Goal: Check status: Check status

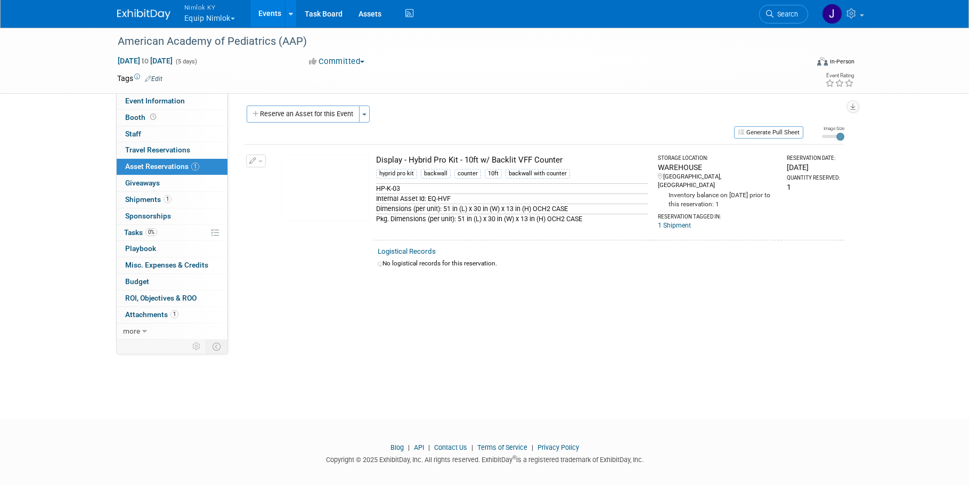
click at [212, 16] on button "Nimlok KY Equip Nimlok" at bounding box center [215, 14] width 65 height 28
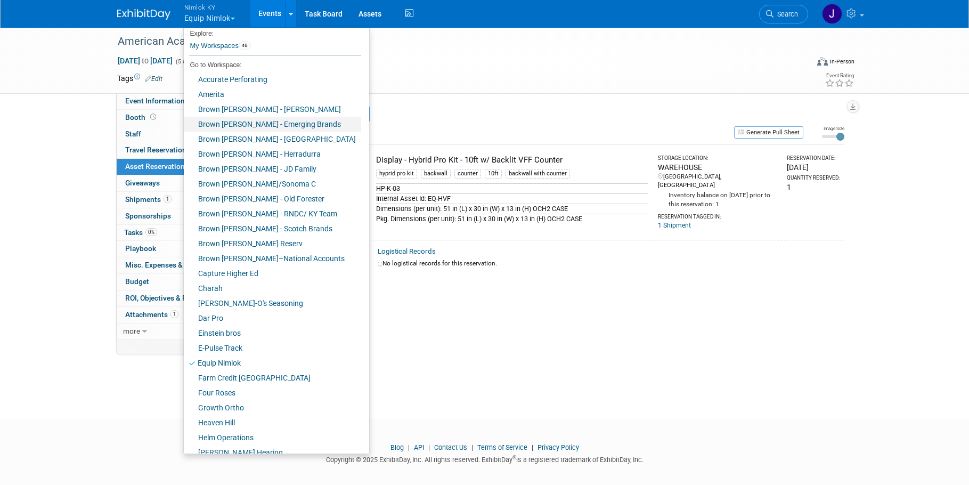
scroll to position [4, 0]
click at [238, 93] on link "Amerita" at bounding box center [272, 94] width 177 height 15
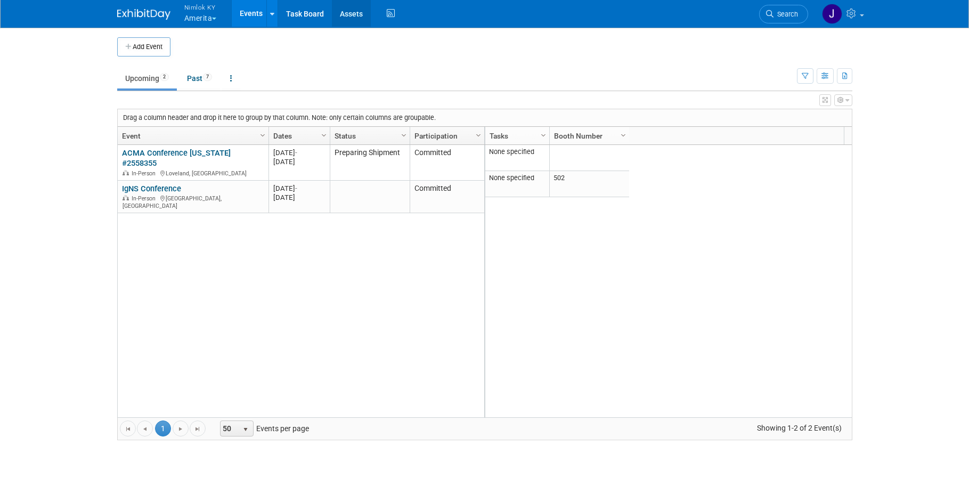
click at [357, 14] on link "Assets" at bounding box center [351, 13] width 39 height 27
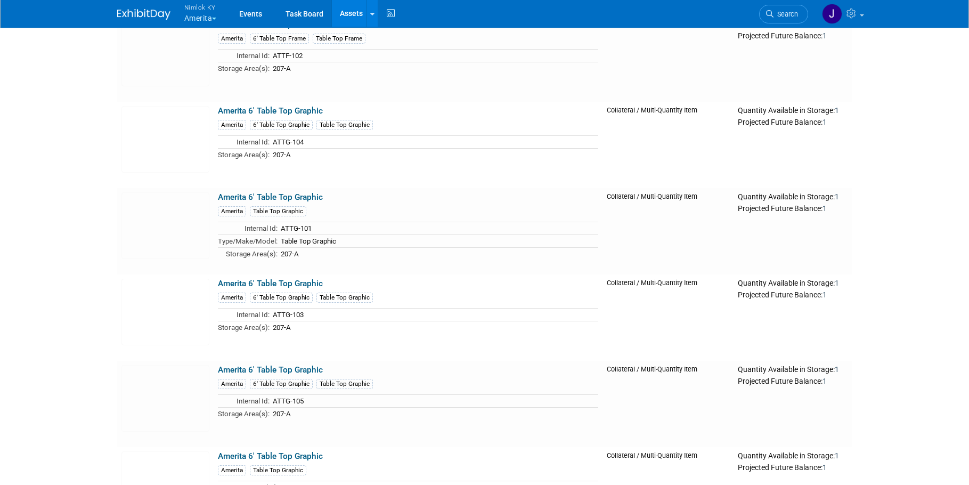
scroll to position [878, 0]
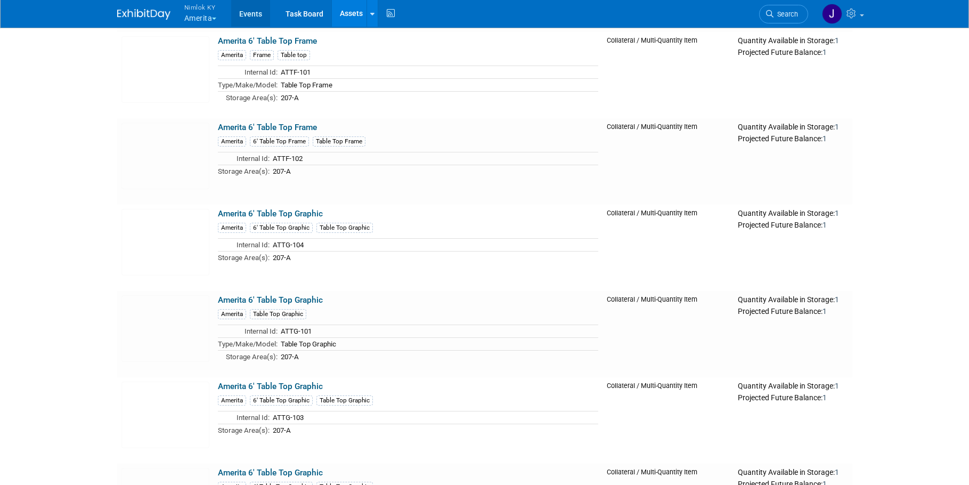
click at [253, 9] on link "Events" at bounding box center [250, 13] width 39 height 27
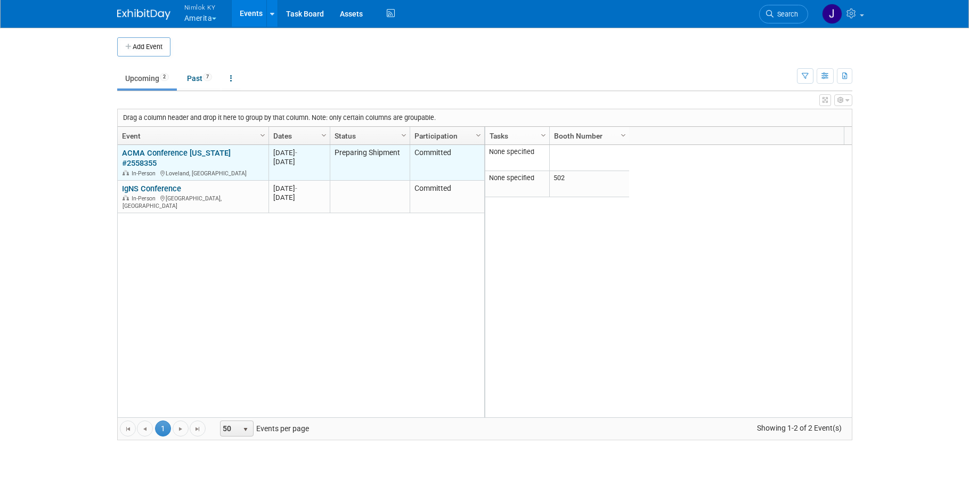
click at [174, 153] on link "ACMA Conference [US_STATE] #2558355" at bounding box center [176, 158] width 109 height 20
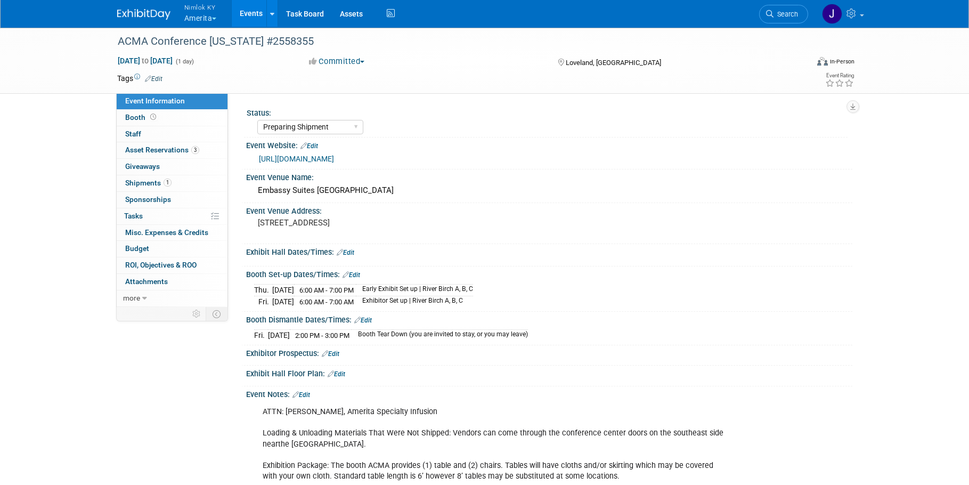
select select "Preparing Shipment"
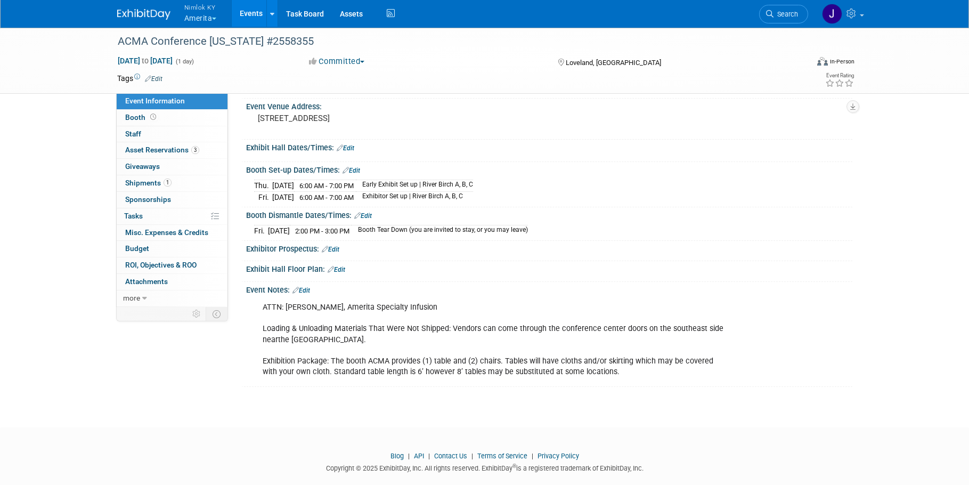
scroll to position [105, 0]
click at [149, 183] on span "Shipments 1" at bounding box center [148, 183] width 46 height 9
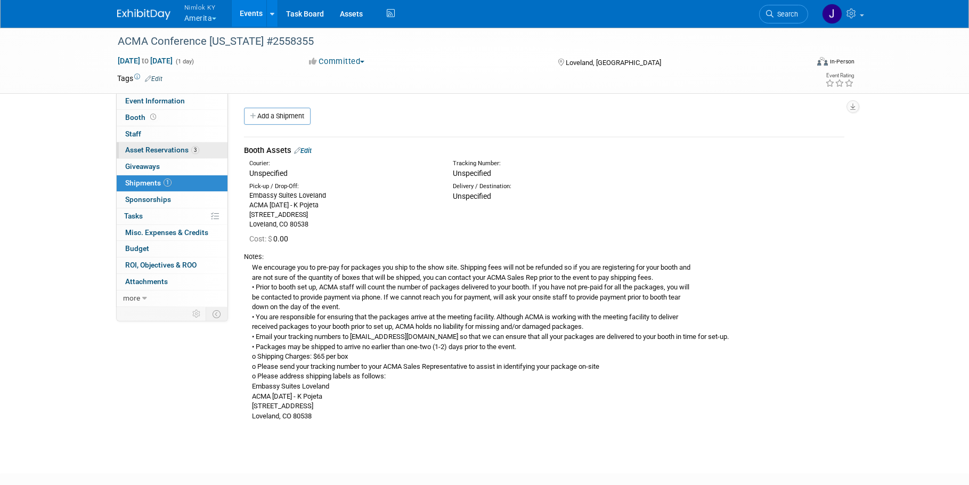
click at [187, 152] on span "Asset Reservations 3" at bounding box center [162, 149] width 74 height 9
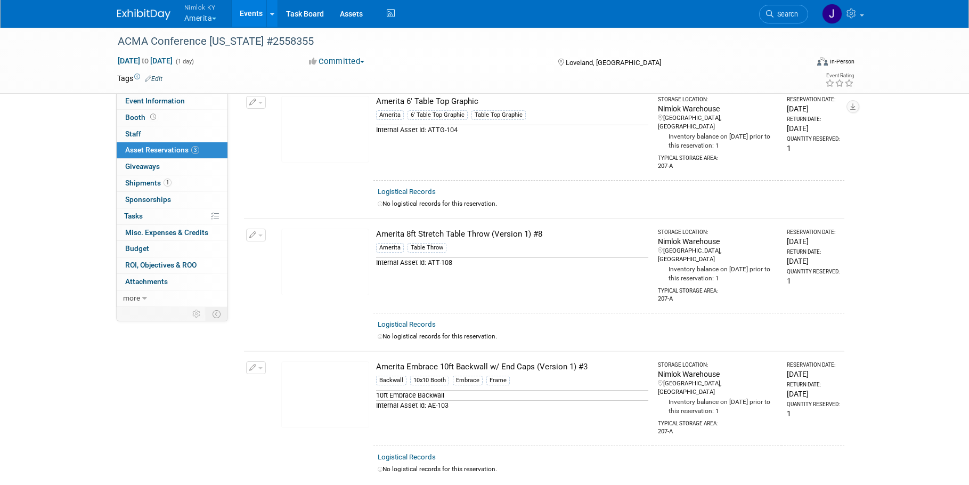
scroll to position [59, 0]
click at [169, 180] on span "1" at bounding box center [168, 183] width 8 height 8
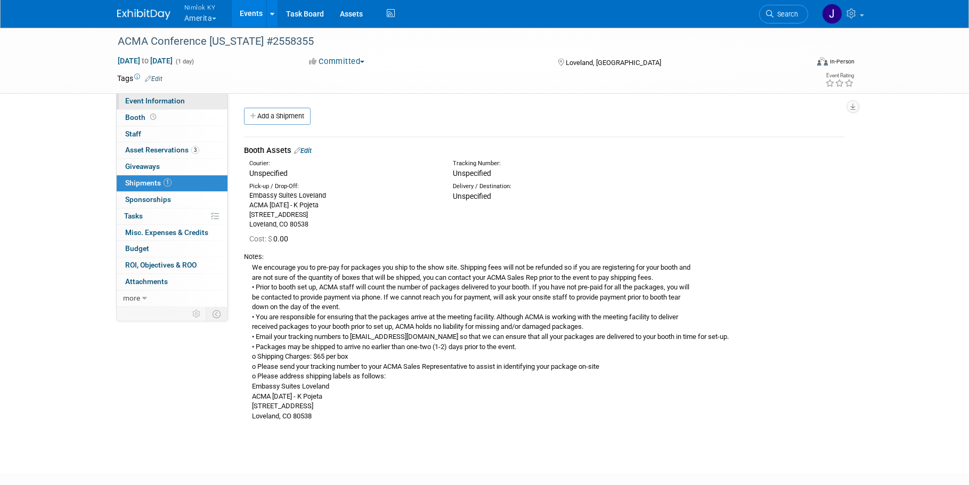
click at [175, 96] on span "Event Information" at bounding box center [155, 100] width 60 height 9
select select "Preparing Shipment"
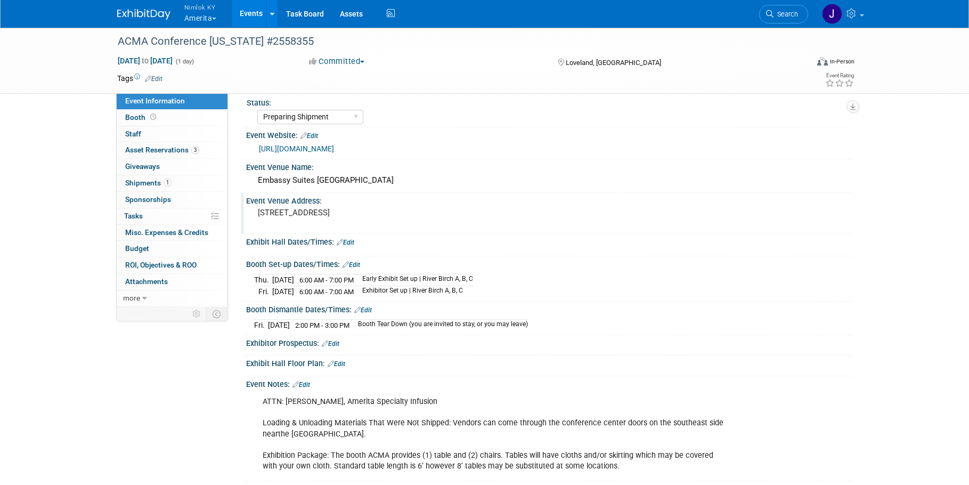
scroll to position [11, 0]
click at [180, 183] on link "1 Shipments 1" at bounding box center [172, 183] width 111 height 16
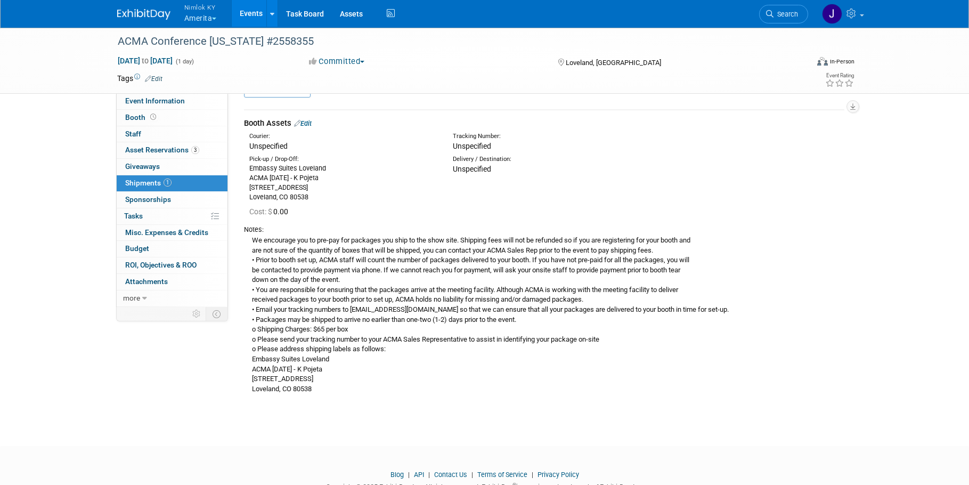
scroll to position [28, 0]
click at [414, 360] on div "We encourage you to pre-pay for packages you ship to the show site. Shipping fe…" at bounding box center [544, 314] width 601 height 160
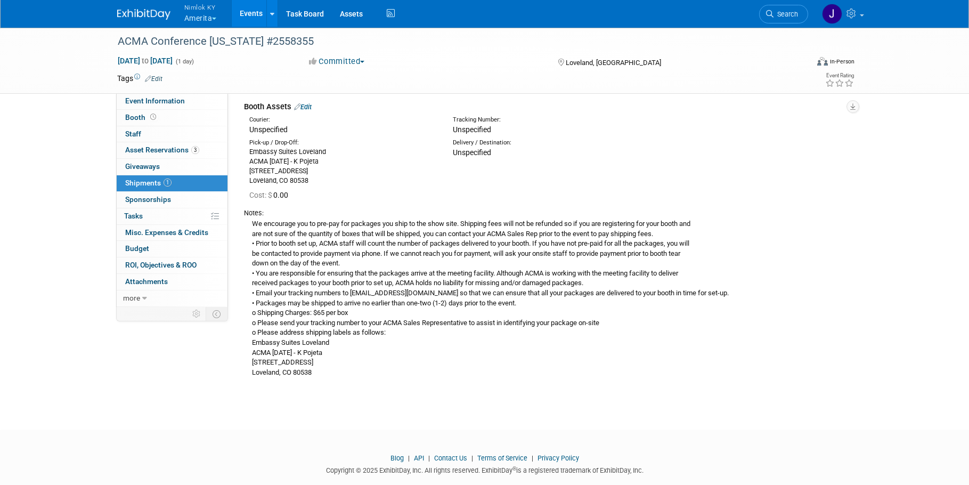
scroll to position [45, 0]
click at [142, 279] on span "Attachments 0" at bounding box center [146, 281] width 43 height 9
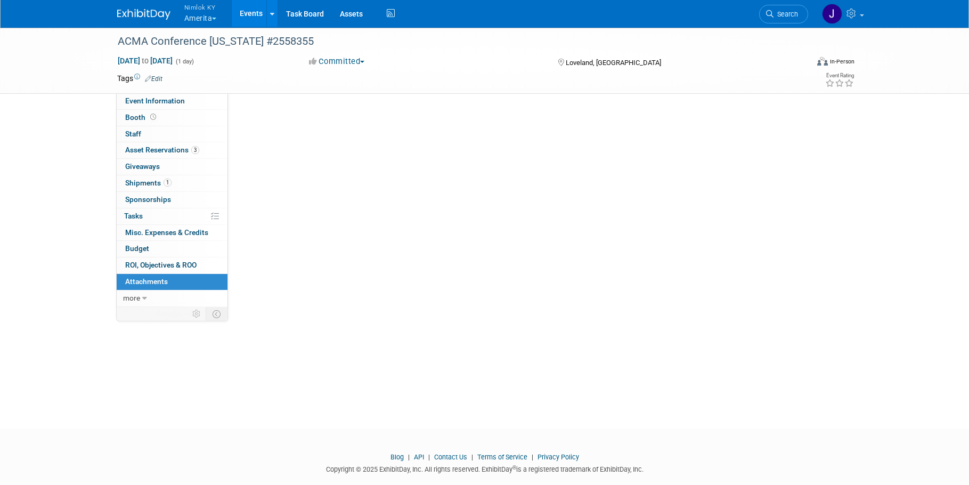
scroll to position [0, 0]
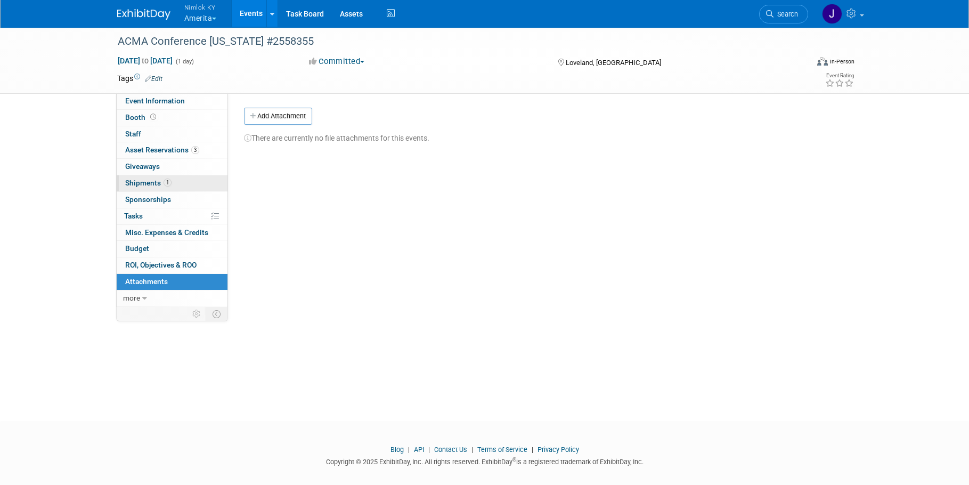
click at [197, 178] on link "1 Shipments 1" at bounding box center [172, 183] width 111 height 16
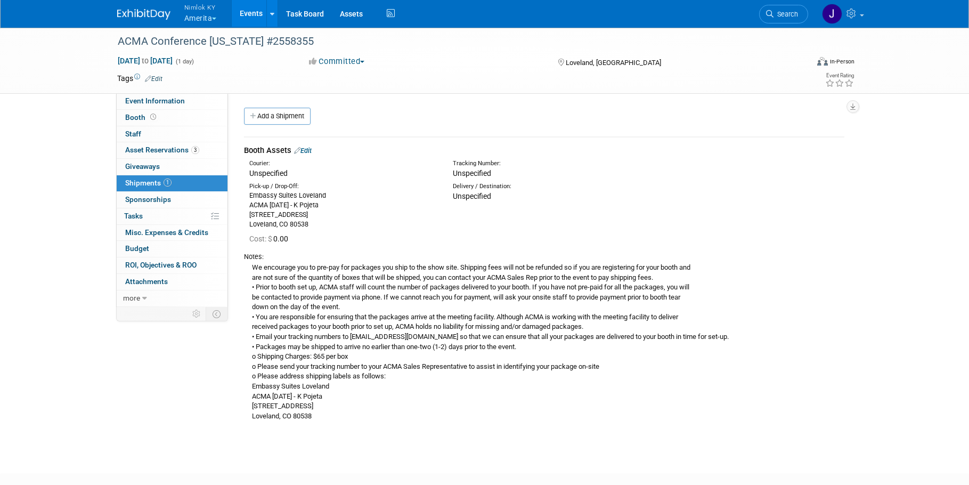
click at [428, 263] on div "We encourage you to pre-pay for packages you ship to the show site. Shipping fe…" at bounding box center [544, 342] width 601 height 160
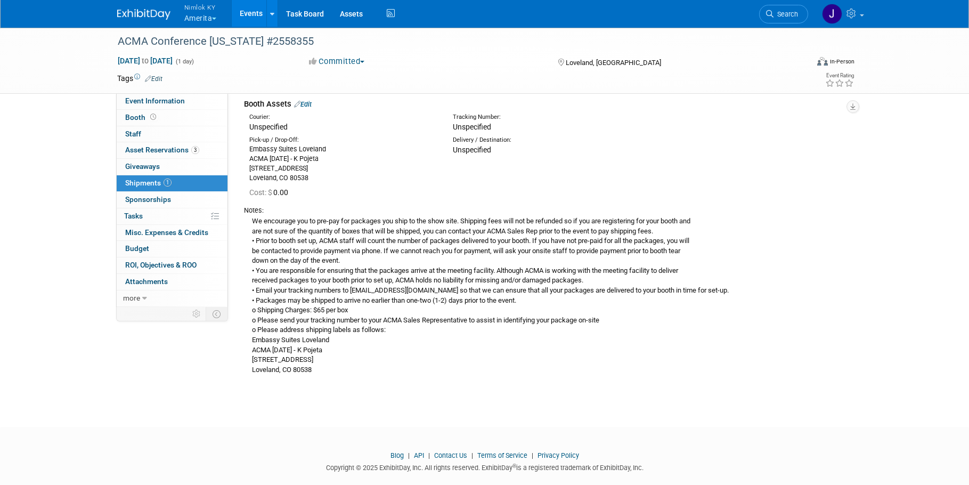
scroll to position [47, 0]
click at [353, 246] on div "We encourage you to pre-pay for packages you ship to the show site. Shipping fe…" at bounding box center [544, 295] width 601 height 160
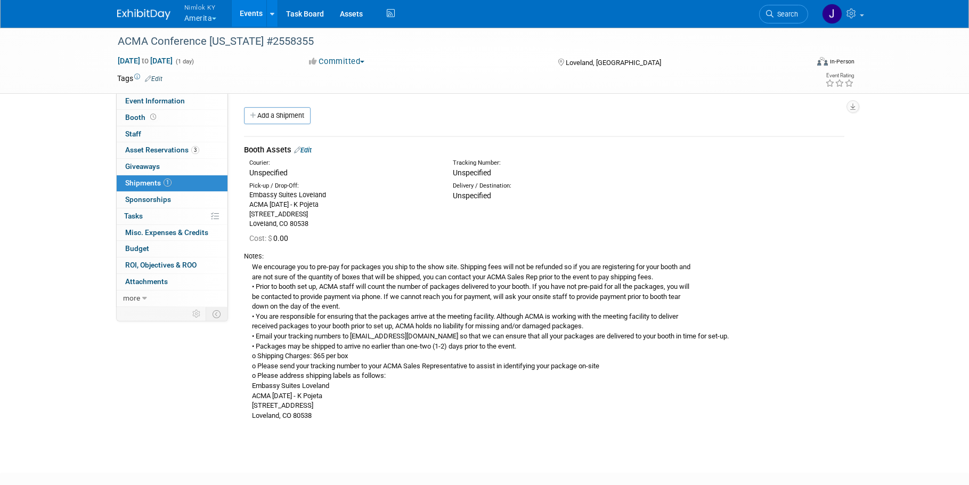
scroll to position [0, 0]
click at [246, 8] on link "Events" at bounding box center [251, 13] width 39 height 27
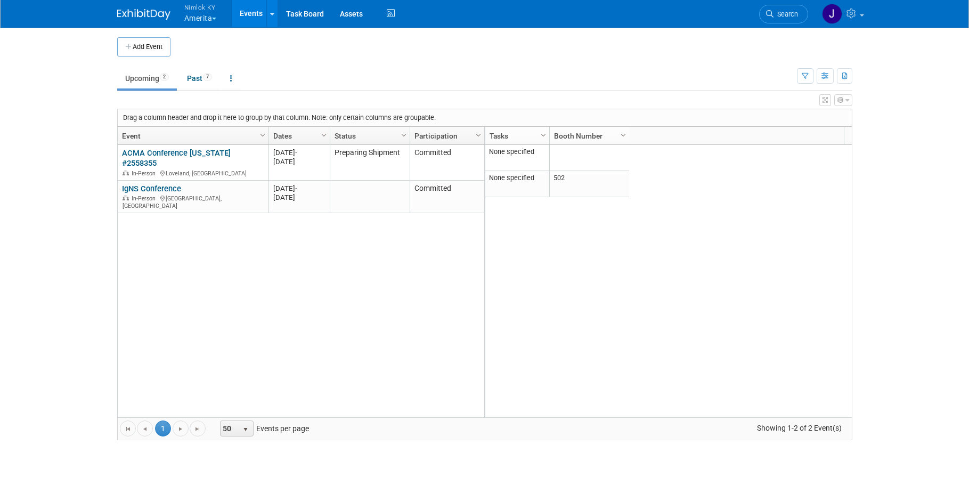
click at [337, 226] on div "ACMA Conference [US_STATE] #2558355 ACMA Conference [US_STATE] #2558355 In-Pers…" at bounding box center [301, 281] width 368 height 272
click at [308, 83] on ul "Upcoming 2 Past 7 All Events 9 Past and Upcoming Grouped Annually Events groupe…" at bounding box center [457, 79] width 680 height 24
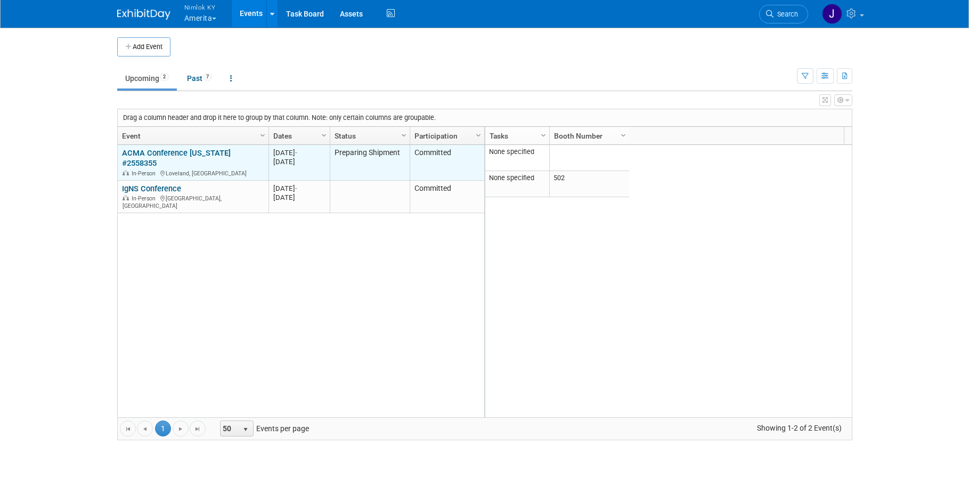
click at [231, 156] on link "ACMA Conference [US_STATE] #2558355" at bounding box center [176, 158] width 109 height 20
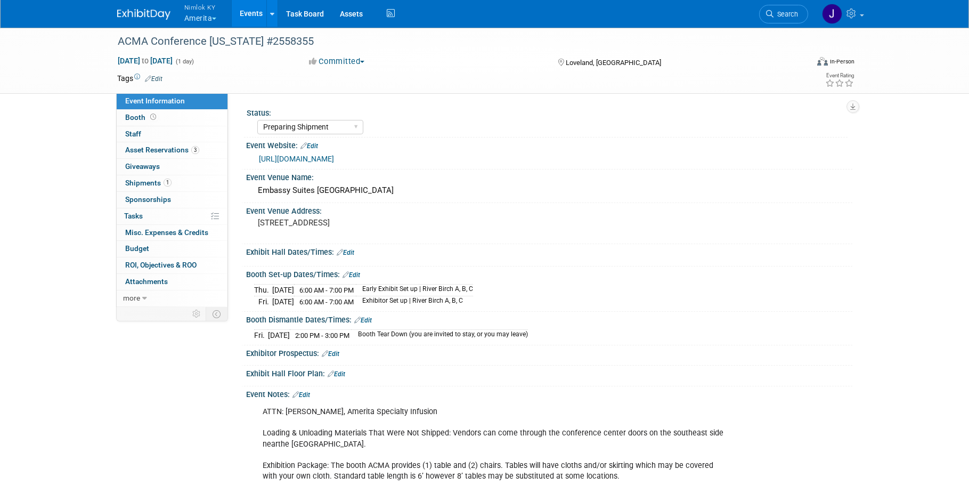
select select "Preparing Shipment"
click at [493, 221] on div "[STREET_ADDRESS]" at bounding box center [372, 228] width 253 height 26
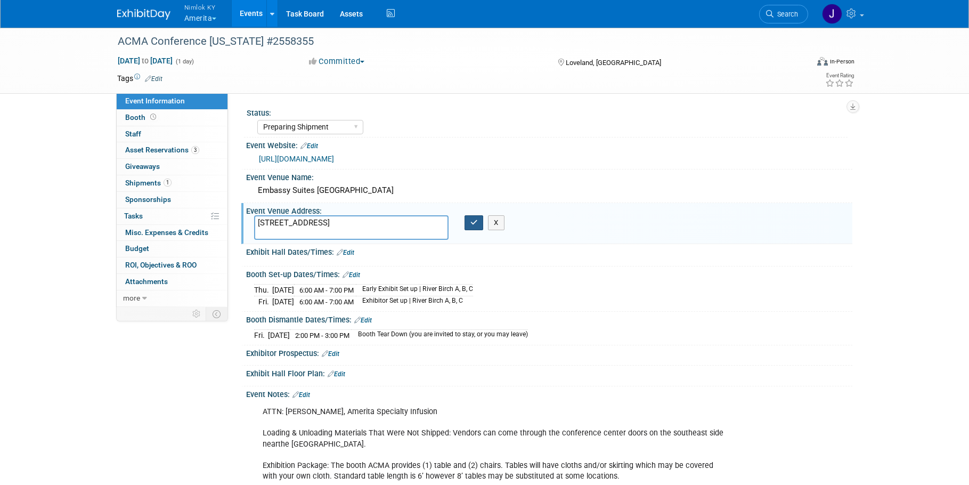
click at [471, 222] on icon "button" at bounding box center [474, 222] width 7 height 7
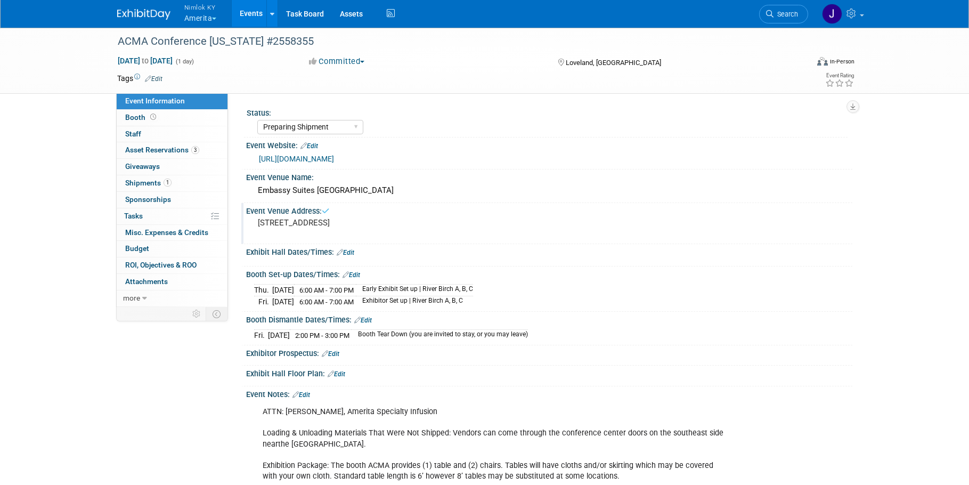
click at [464, 105] on div "Status:" at bounding box center [547, 111] width 601 height 13
click at [213, 18] on button "Nimlok KY Amerita" at bounding box center [206, 14] width 47 height 28
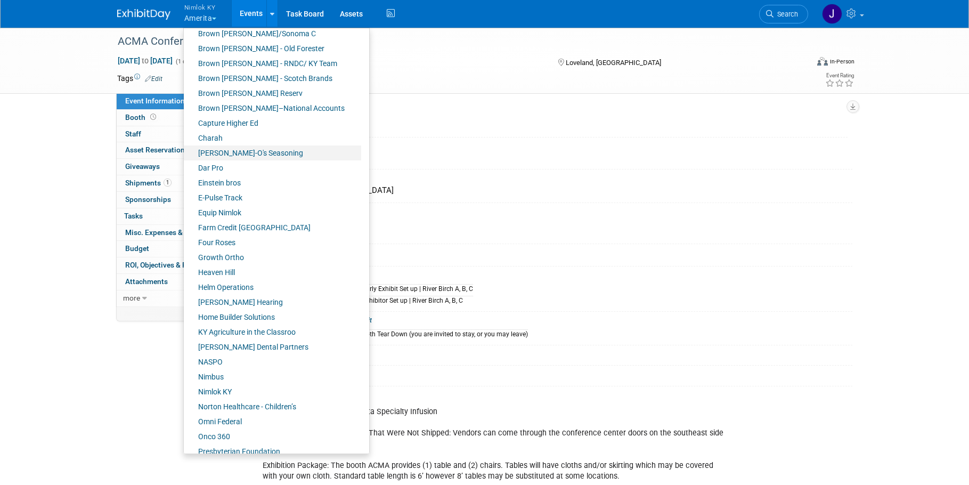
scroll to position [158, 0]
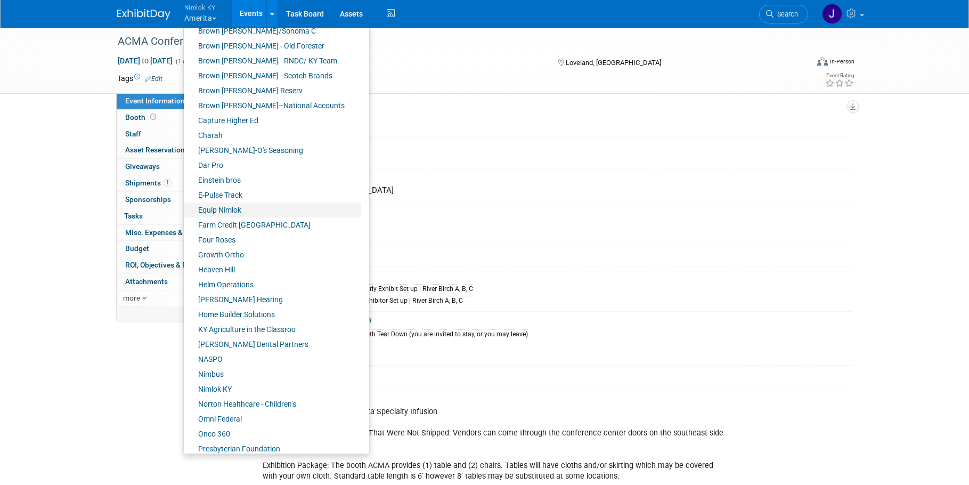
click at [237, 211] on link "Equip Nimlok" at bounding box center [272, 210] width 177 height 15
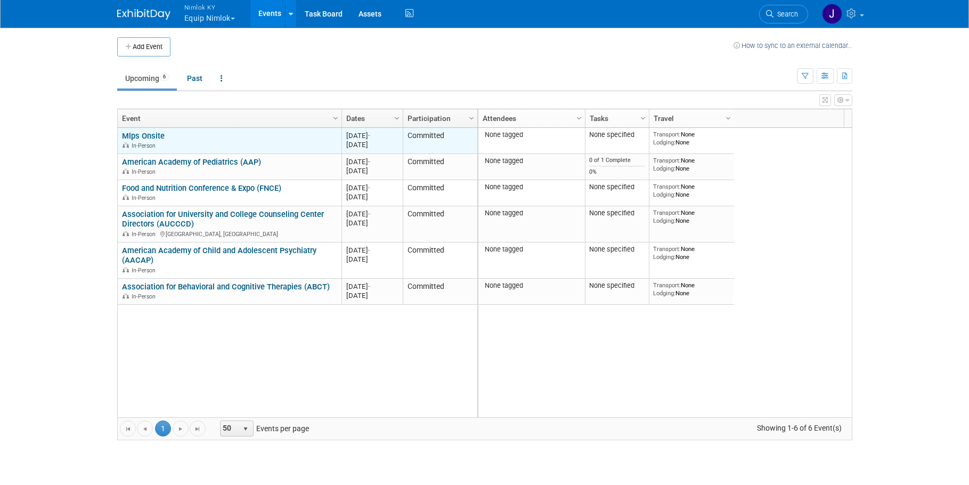
click at [161, 135] on link "Mlps Onsite" at bounding box center [143, 136] width 43 height 10
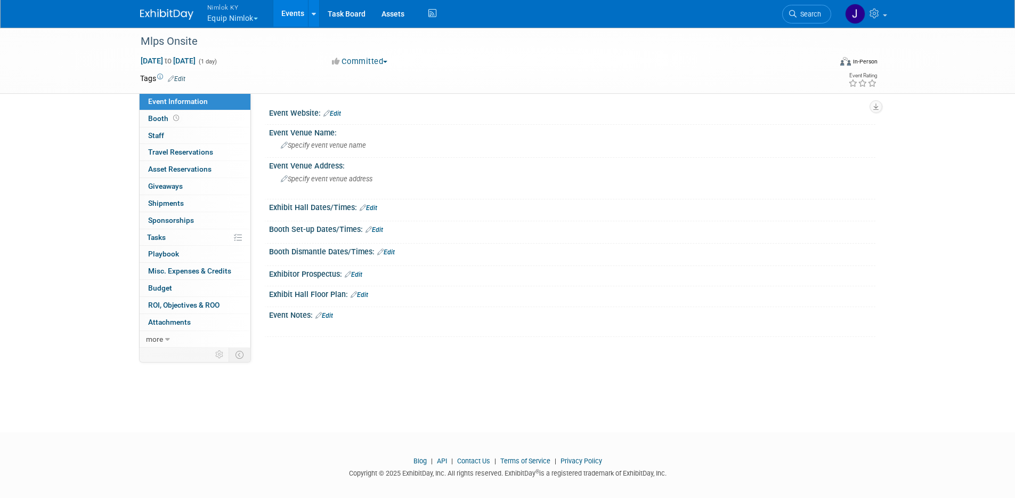
click at [225, 21] on button "Nimlok KY Equip Nimlok" at bounding box center [238, 14] width 65 height 28
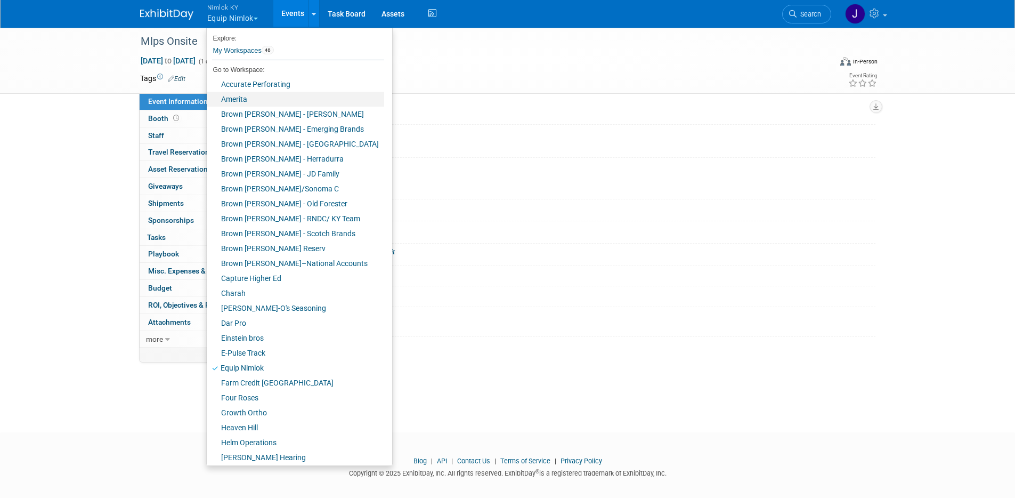
click at [242, 97] on link "Amerita" at bounding box center [295, 99] width 177 height 15
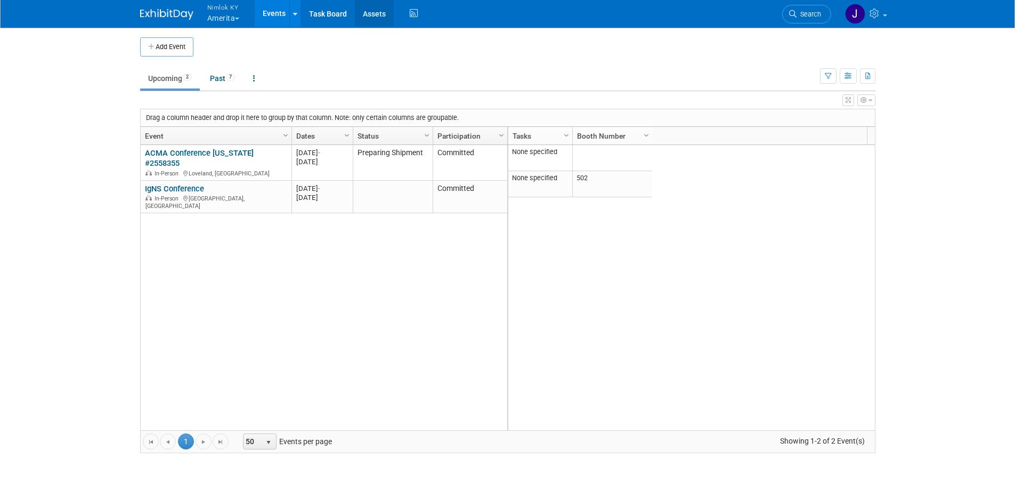
click at [376, 12] on link "Assets" at bounding box center [374, 13] width 39 height 27
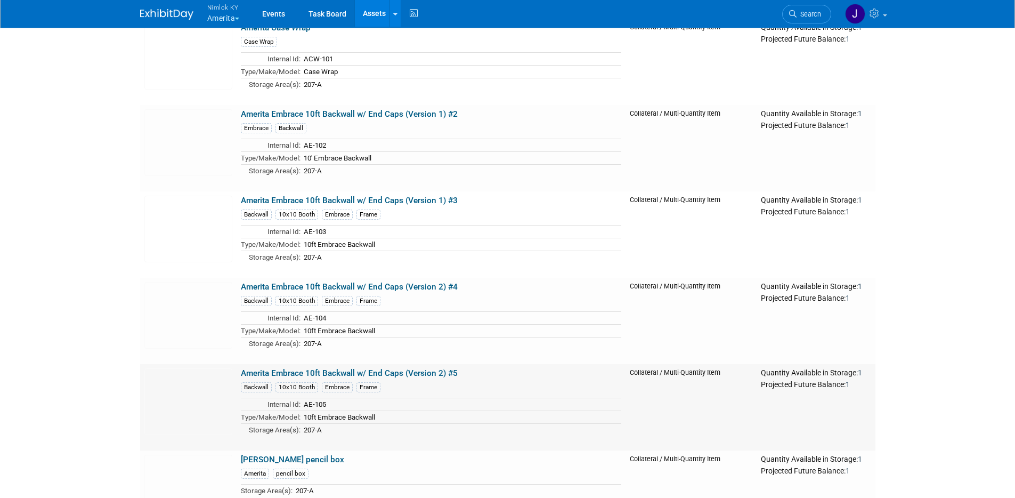
scroll to position [3480, 0]
click at [393, 116] on link "Amerita Embrace 10ft Backwall w/ End Caps (Version 1) #2" at bounding box center [349, 115] width 217 height 10
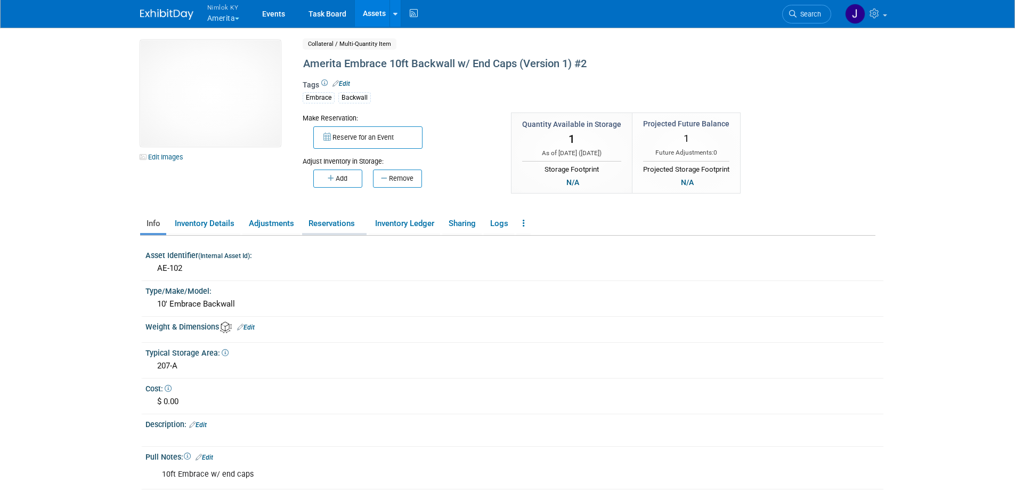
click at [355, 224] on link "Reservations" at bounding box center [334, 223] width 64 height 19
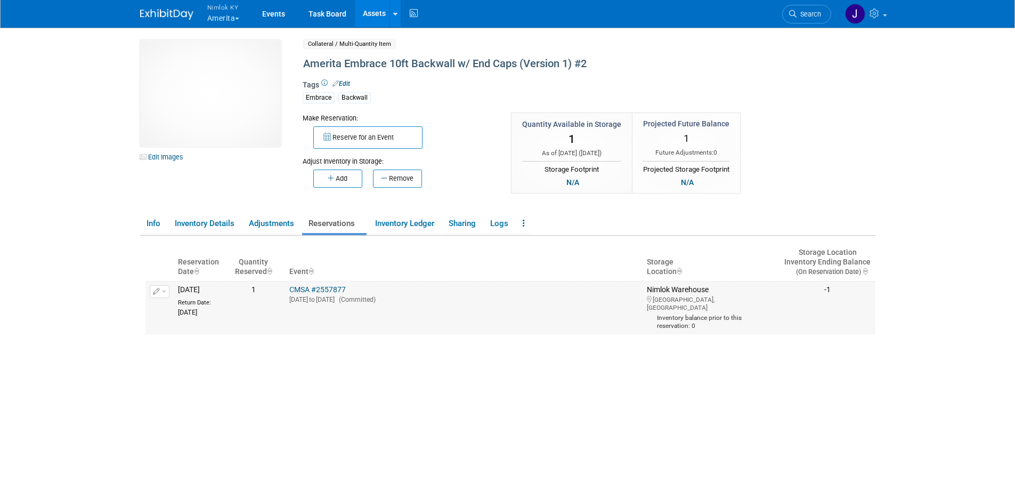
click at [346, 286] on link "CMSA #2557877" at bounding box center [317, 289] width 56 height 9
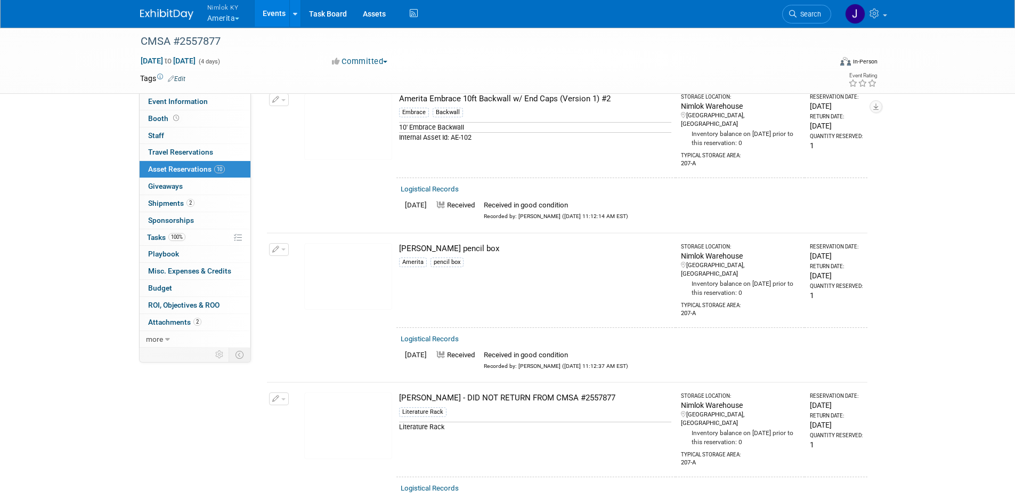
scroll to position [1054, 0]
click at [166, 204] on span "Shipments 2" at bounding box center [171, 203] width 46 height 9
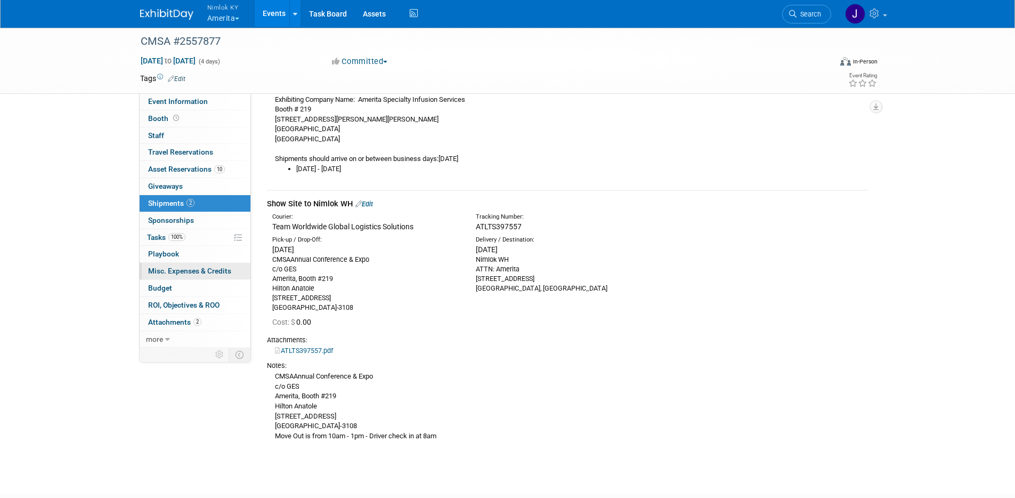
scroll to position [224, 0]
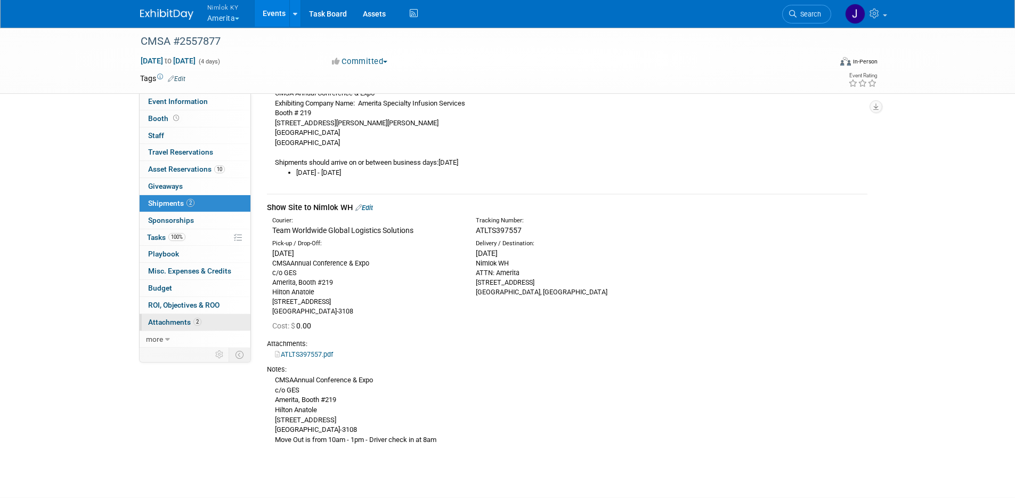
click at [179, 322] on span "Attachments 2" at bounding box center [174, 322] width 53 height 9
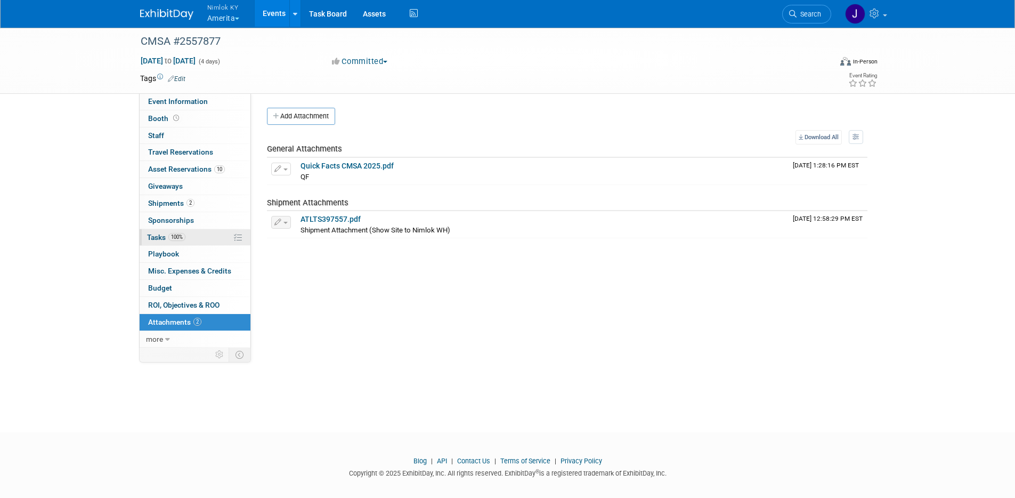
click at [169, 238] on span "100%" at bounding box center [176, 237] width 17 height 8
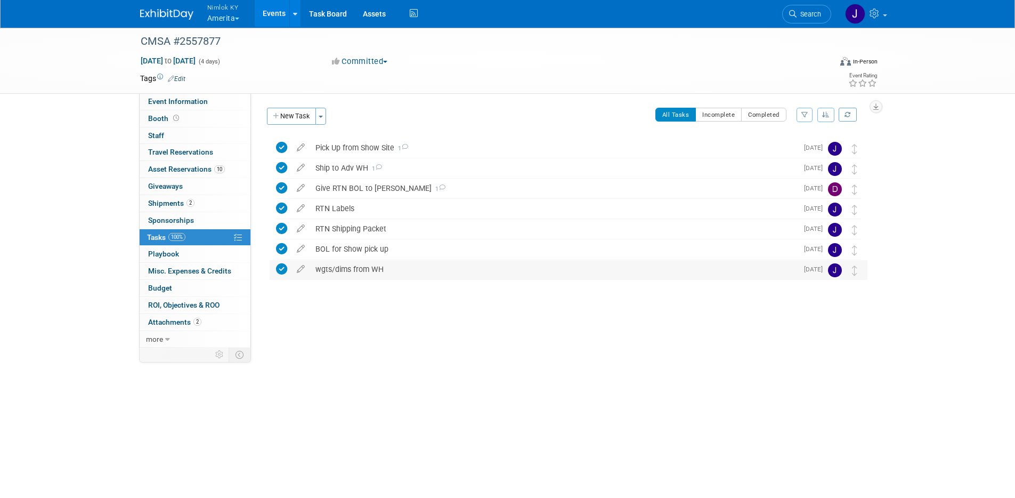
click at [384, 269] on div "wgts/dims from WH" at bounding box center [554, 269] width 488 height 18
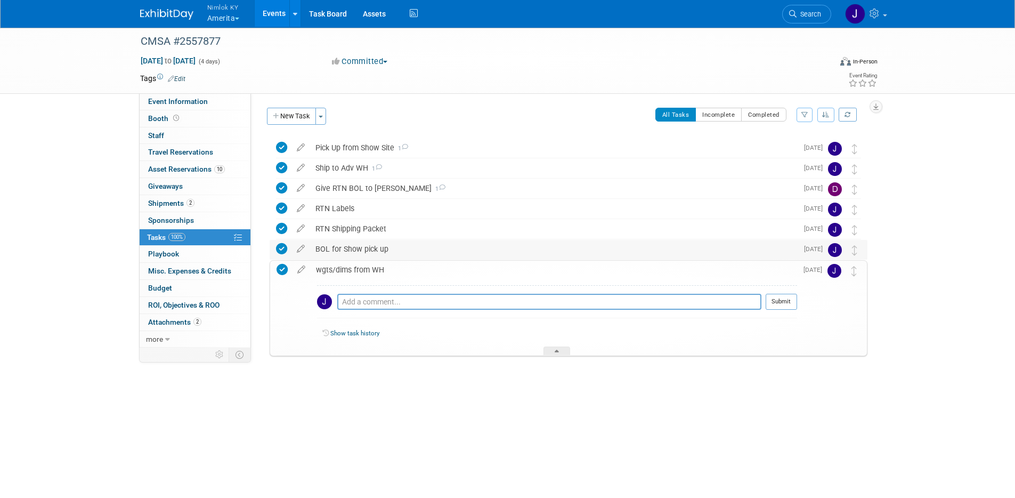
click at [390, 248] on div "BOL for Show pick up" at bounding box center [554, 249] width 488 height 18
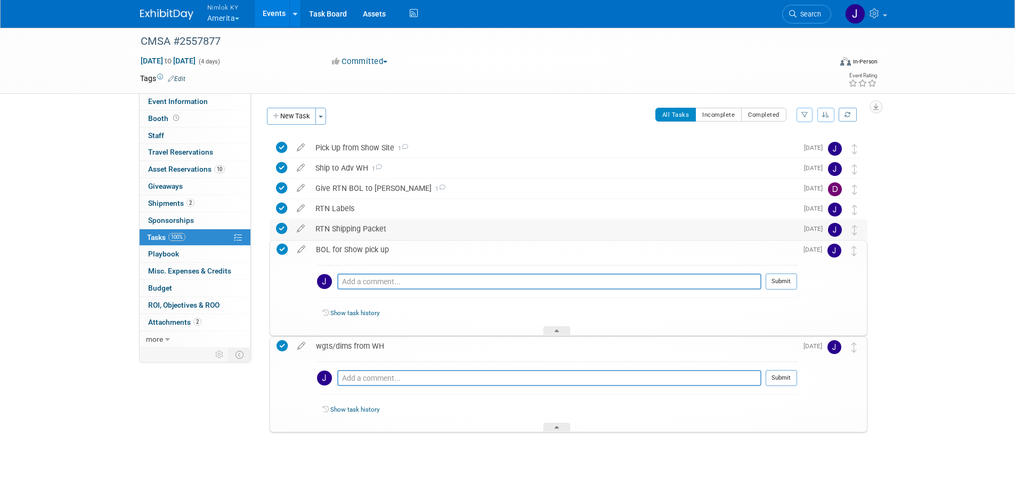
click at [394, 233] on div "RTN Shipping Packet" at bounding box center [554, 229] width 488 height 18
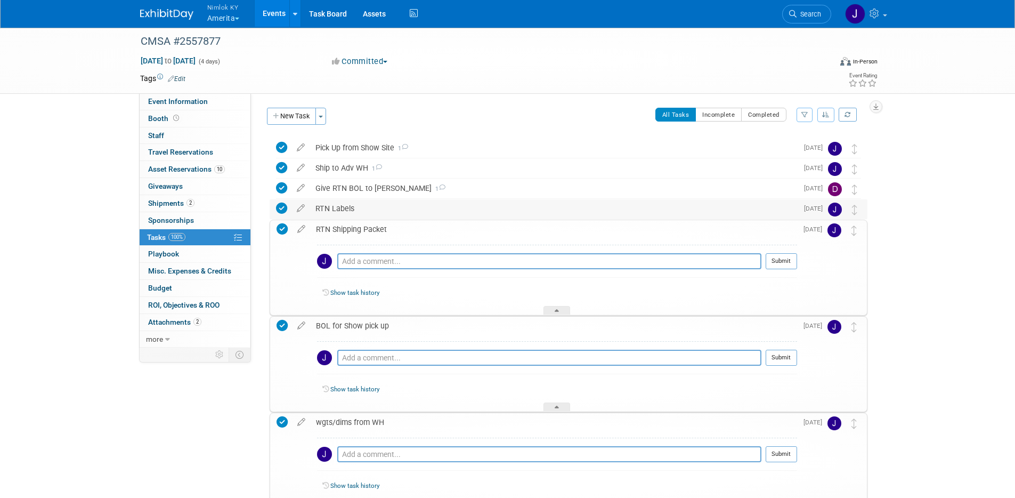
click at [400, 211] on div "RTN Labels" at bounding box center [554, 208] width 488 height 18
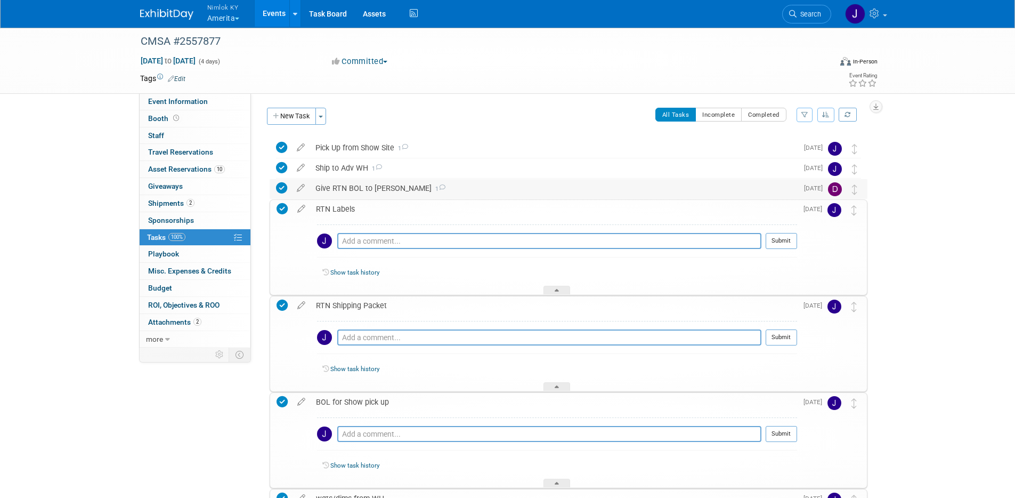
click at [432, 190] on div "Give RTN BOL to [PERSON_NAME] 1" at bounding box center [554, 188] width 488 height 18
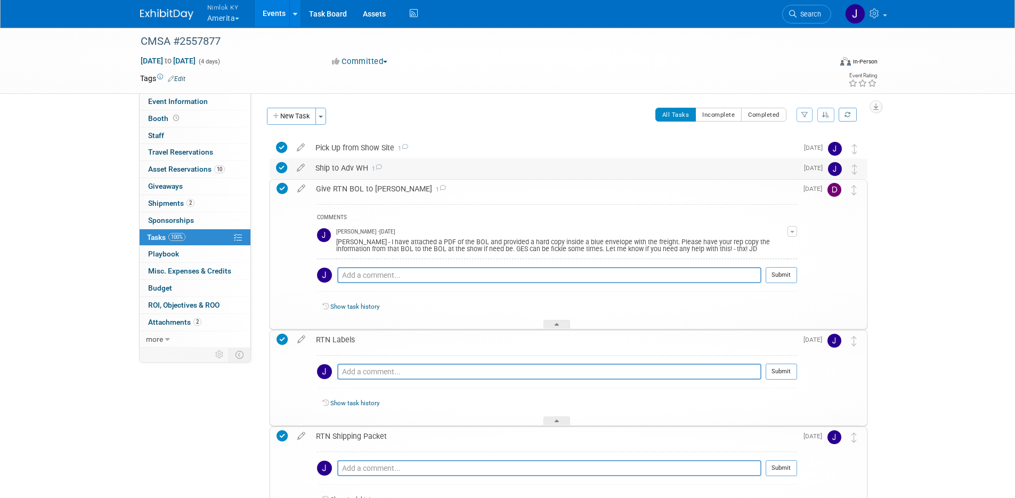
click at [430, 165] on div "Ship to Adv WH 1" at bounding box center [554, 168] width 488 height 18
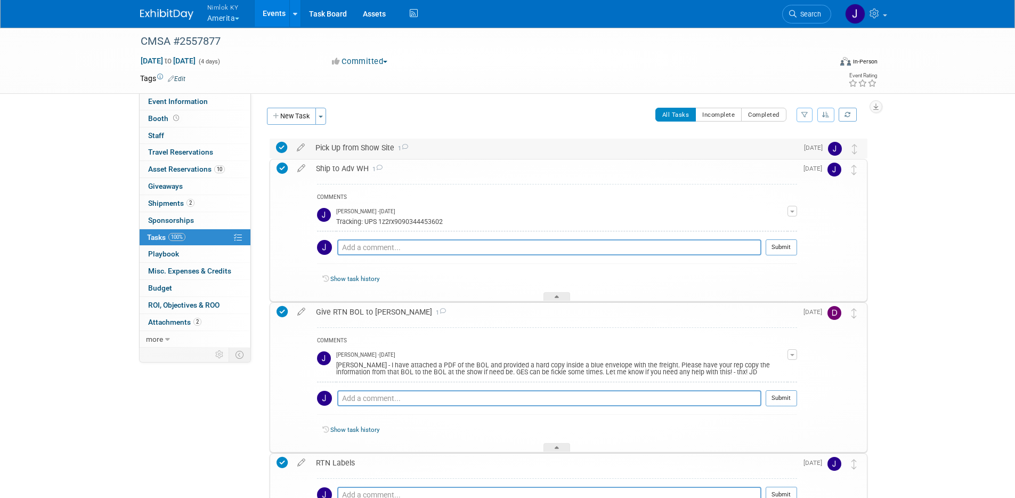
click at [435, 147] on div "Pick Up from Show Site 1" at bounding box center [554, 148] width 488 height 18
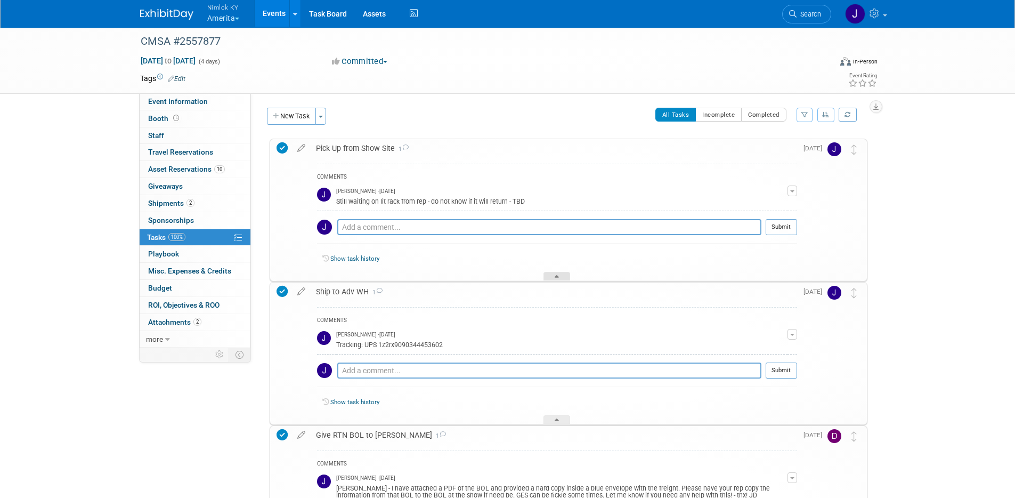
click at [556, 276] on icon at bounding box center [557, 278] width 4 height 6
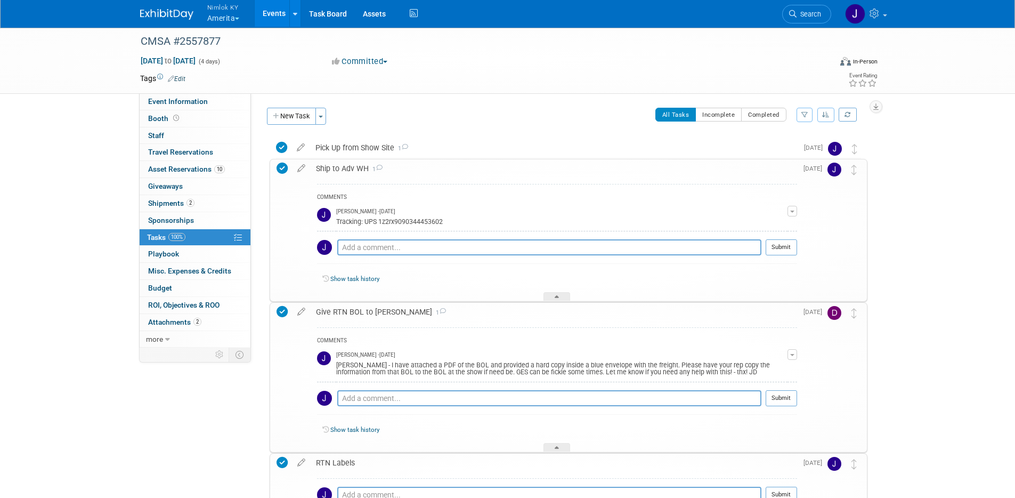
click at [558, 289] on div "Show task history" at bounding box center [557, 280] width 480 height 23
click at [558, 292] on div at bounding box center [557, 296] width 27 height 9
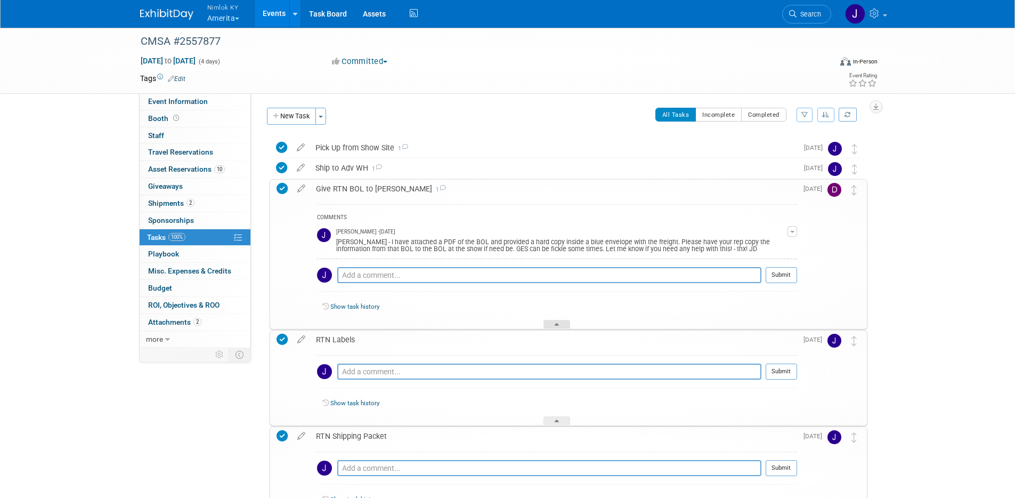
click at [558, 323] on icon at bounding box center [557, 326] width 4 height 6
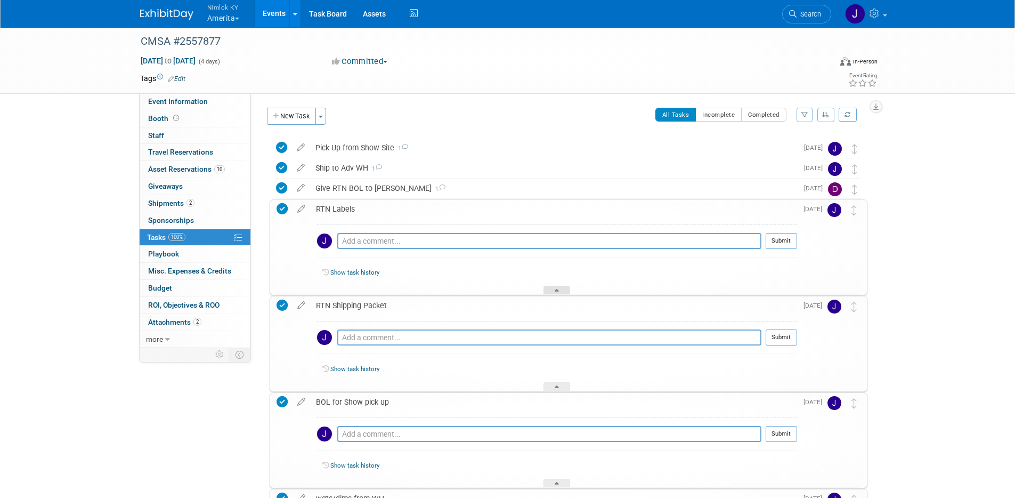
click at [564, 291] on div at bounding box center [557, 290] width 27 height 9
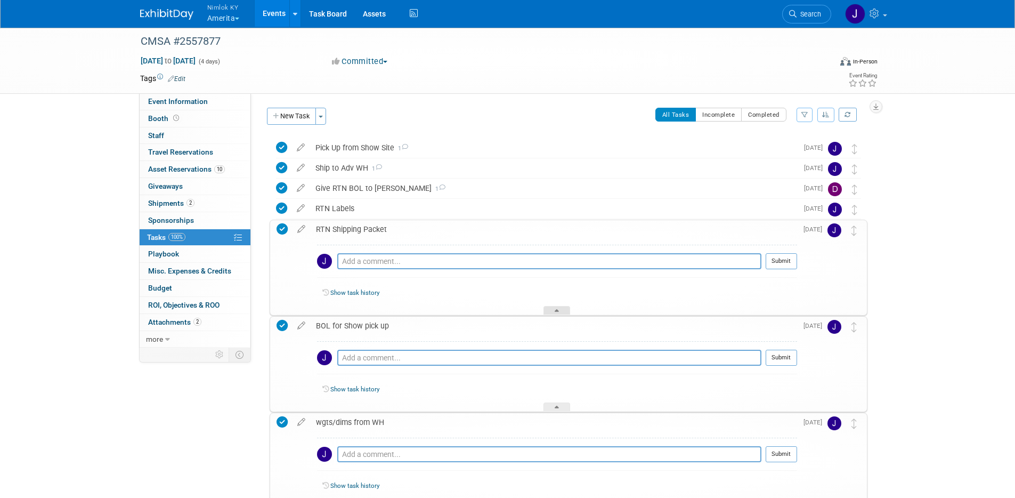
click at [560, 306] on div at bounding box center [557, 310] width 27 height 9
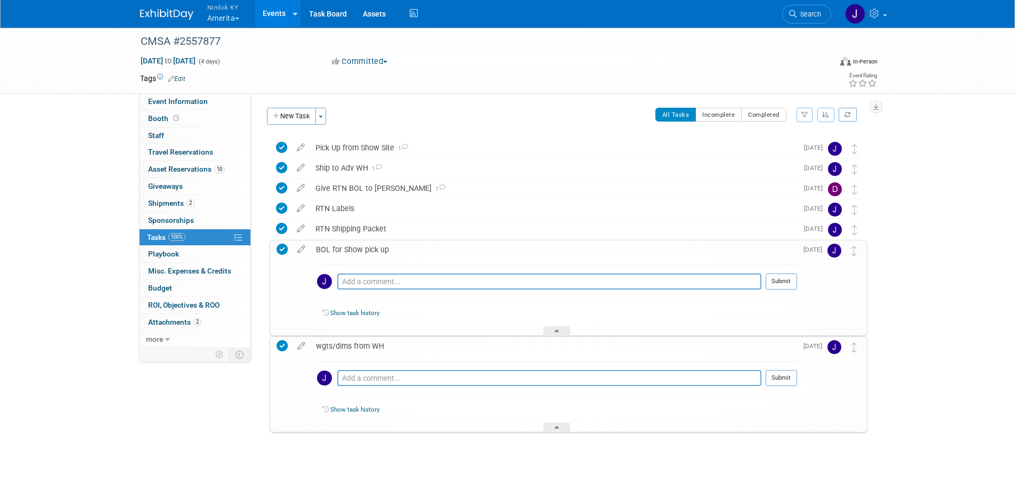
click at [562, 325] on div "Show task history" at bounding box center [557, 314] width 480 height 23
click at [565, 335] on div "BOL for Show pick up Pro tip: Press Ctrl-Enter to submit comment. Submit Show t…" at bounding box center [569, 288] width 598 height 96
click at [565, 330] on div at bounding box center [557, 330] width 27 height 9
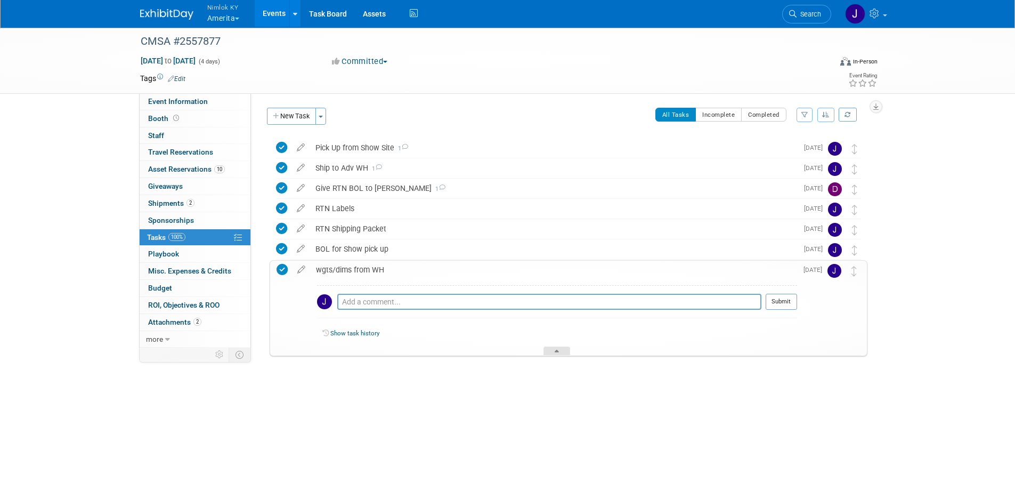
click at [564, 350] on div at bounding box center [557, 350] width 27 height 9
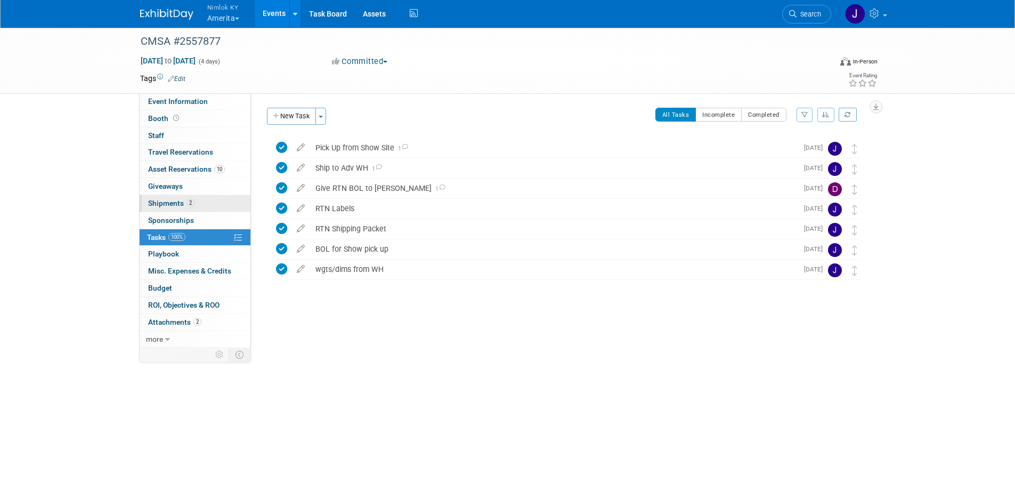
click at [205, 205] on link "2 Shipments 2" at bounding box center [195, 203] width 111 height 17
